Goal: Find contact information: Find contact information

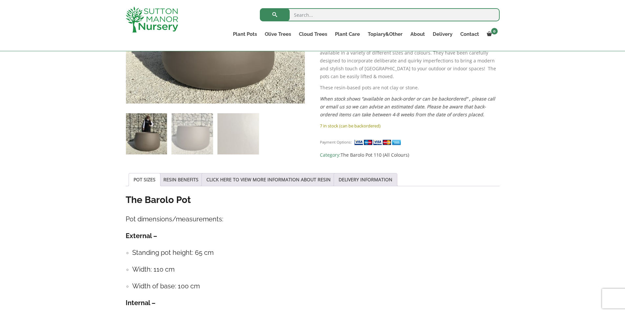
scroll to position [98, 0]
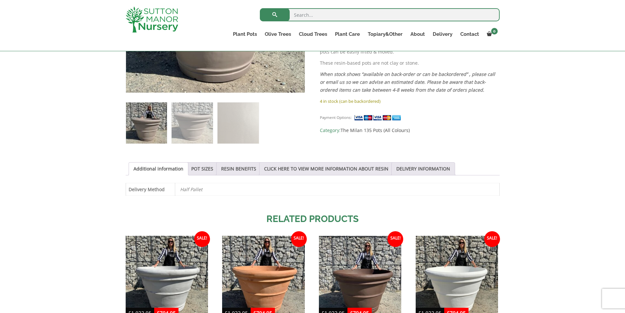
scroll to position [295, 0]
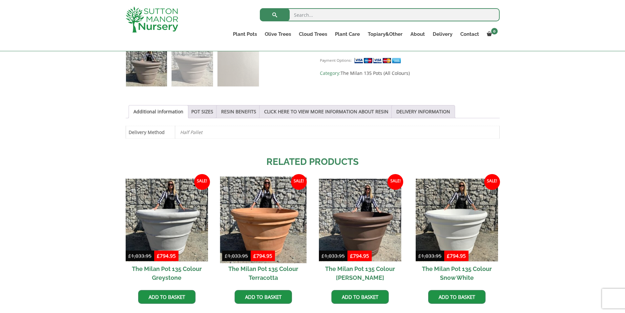
click at [262, 214] on img at bounding box center [263, 220] width 87 height 87
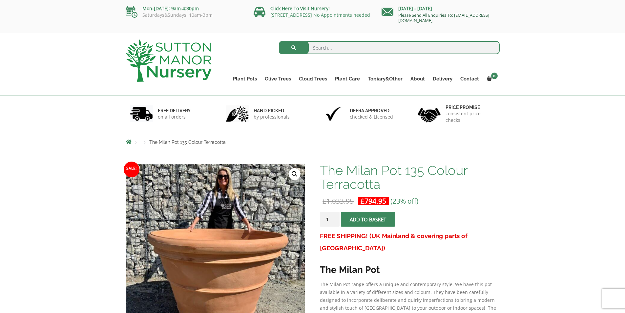
drag, startPoint x: 474, startPoint y: 20, endPoint x: 399, endPoint y: 21, distance: 75.5
click at [399, 21] on p "Please Send All Enquiries To: [EMAIL_ADDRESS][DOMAIN_NAME]" at bounding box center [441, 17] width 118 height 11
copy link "[EMAIL_ADDRESS][DOMAIN_NAME]"
